Goal: Task Accomplishment & Management: Use online tool/utility

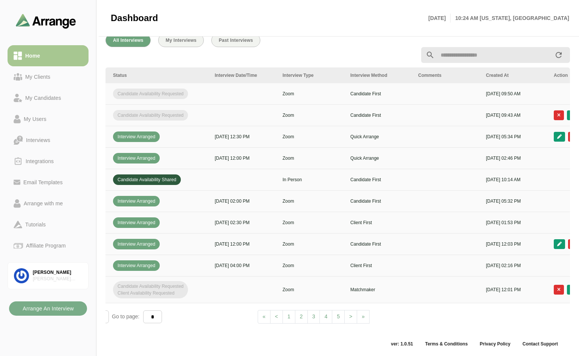
scroll to position [0, 272]
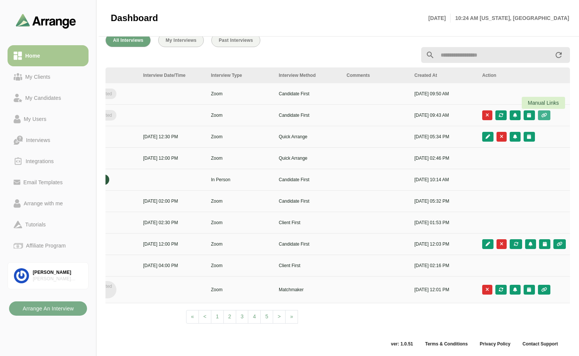
click at [542, 113] on icon "button" at bounding box center [544, 115] width 6 height 5
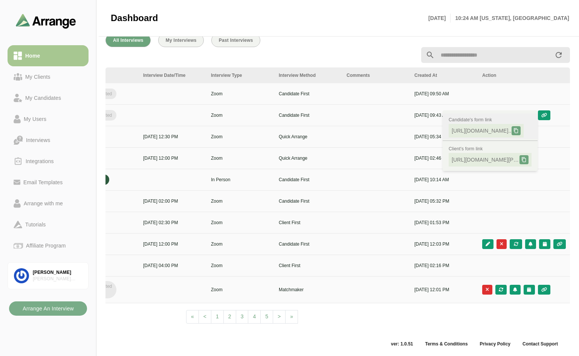
click at [520, 126] on div at bounding box center [515, 130] width 9 height 9
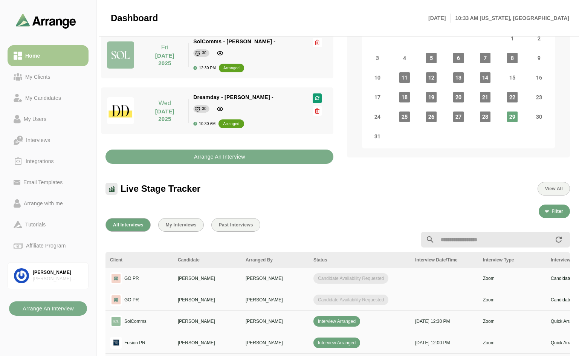
scroll to position [129, 0]
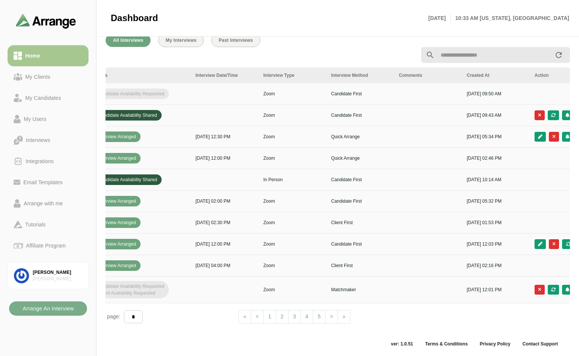
scroll to position [0, 272]
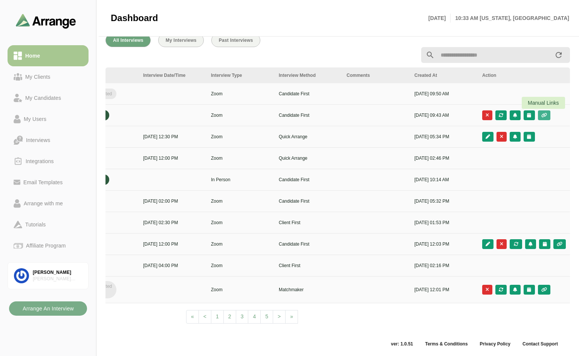
click at [543, 113] on icon "button" at bounding box center [544, 115] width 6 height 5
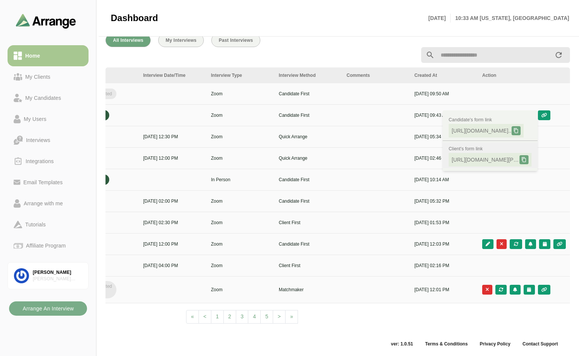
click at [523, 157] on icon at bounding box center [523, 159] width 5 height 5
